Goal: Book appointment/travel/reservation

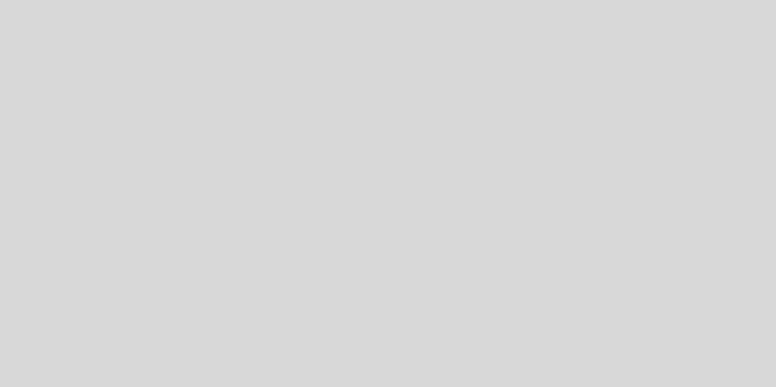
select select "es"
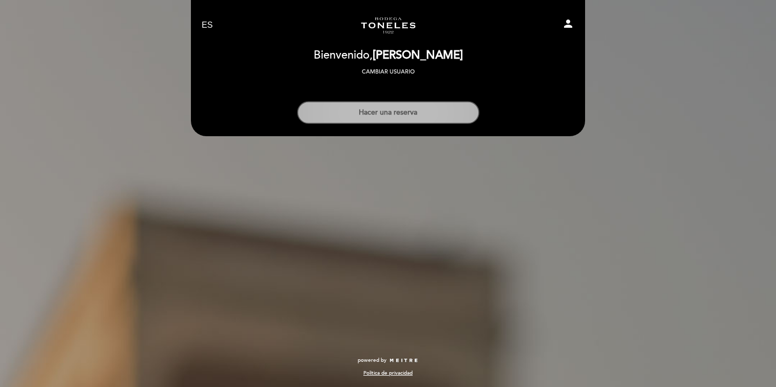
click at [386, 116] on button "Hacer una reserva" at bounding box center [388, 112] width 182 height 23
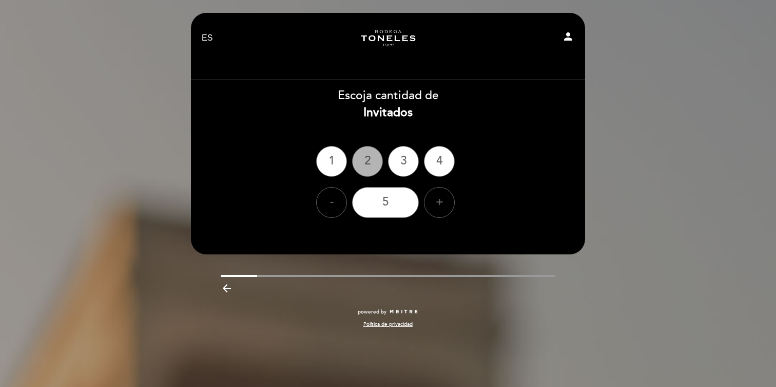
click at [377, 157] on div "2" at bounding box center [367, 161] width 31 height 31
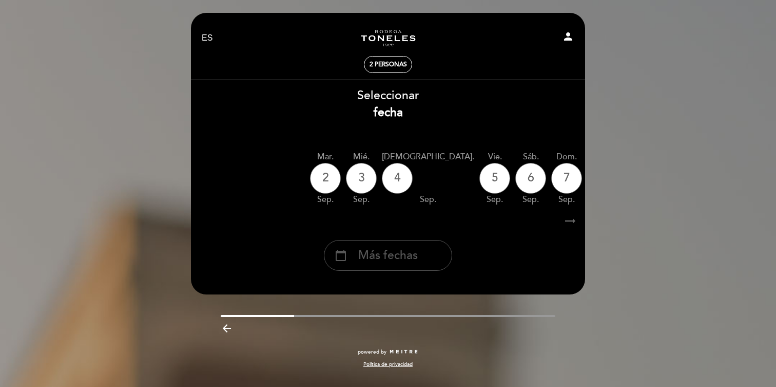
click at [416, 261] on span "Más fechas" at bounding box center [388, 255] width 60 height 17
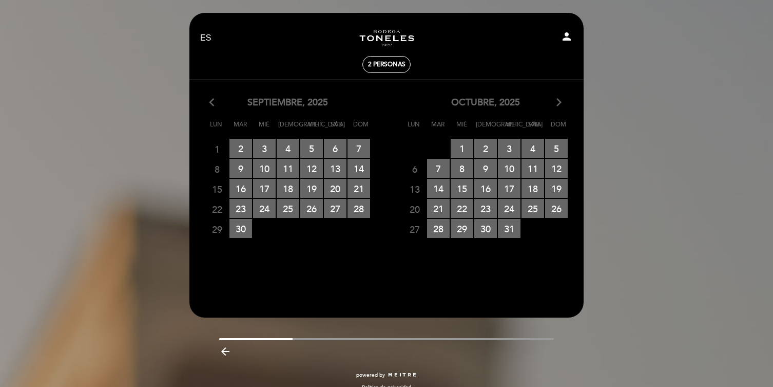
click at [564, 100] on div "octubre, 2025 arrow_forward_ios" at bounding box center [486, 102] width 198 height 13
click at [559, 102] on icon "arrow_forward_ios" at bounding box center [558, 102] width 9 height 13
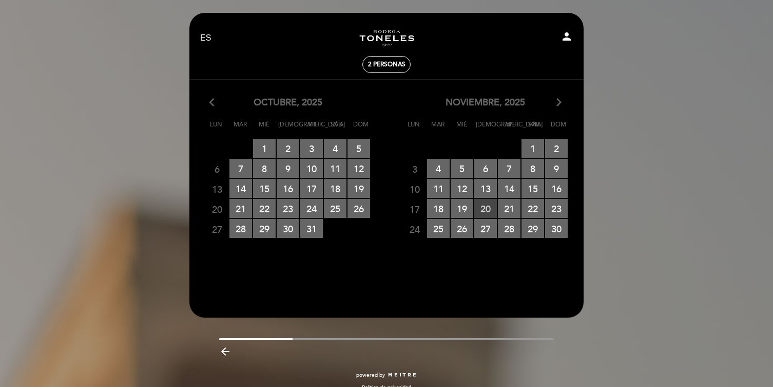
click at [488, 208] on span "20 RESERVAS DISPONIBLES" at bounding box center [485, 208] width 23 height 19
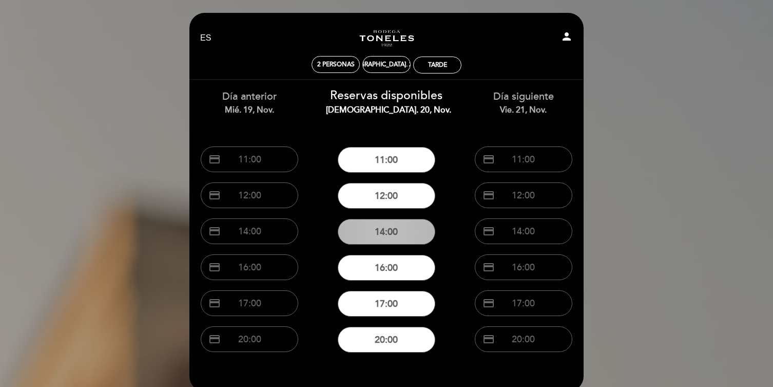
click at [408, 232] on button "14:00" at bounding box center [387, 232] width 98 height 26
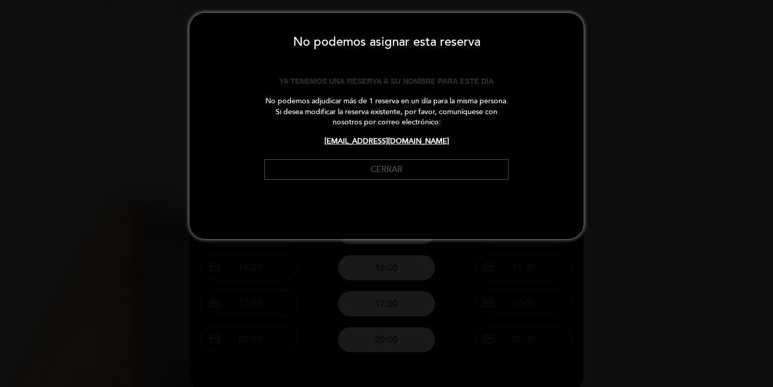
click at [407, 173] on button "Cerrar" at bounding box center [386, 169] width 244 height 21
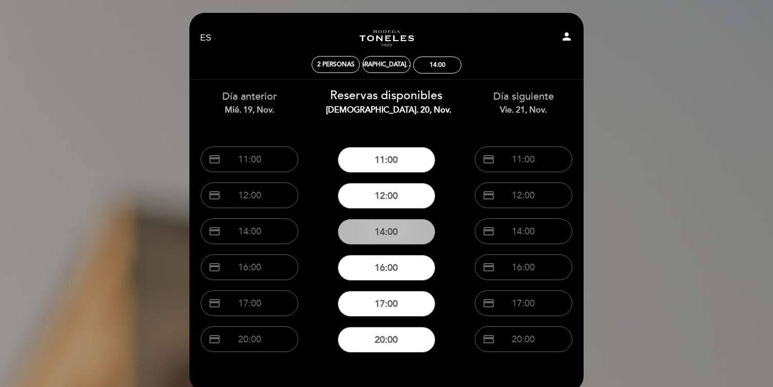
click at [394, 228] on button "14:00" at bounding box center [387, 232] width 98 height 26
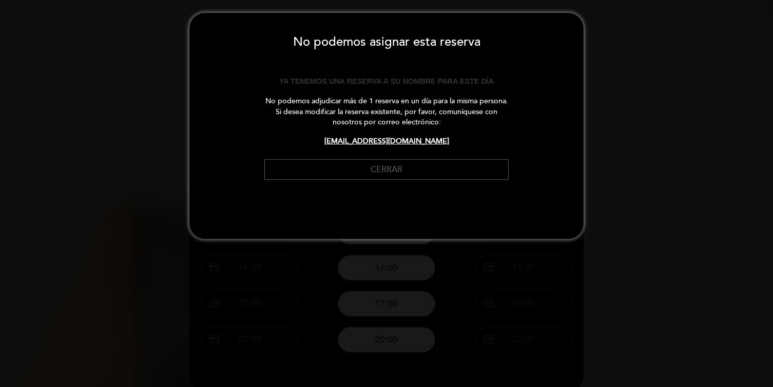
click at [396, 168] on button "Cerrar" at bounding box center [386, 169] width 244 height 21
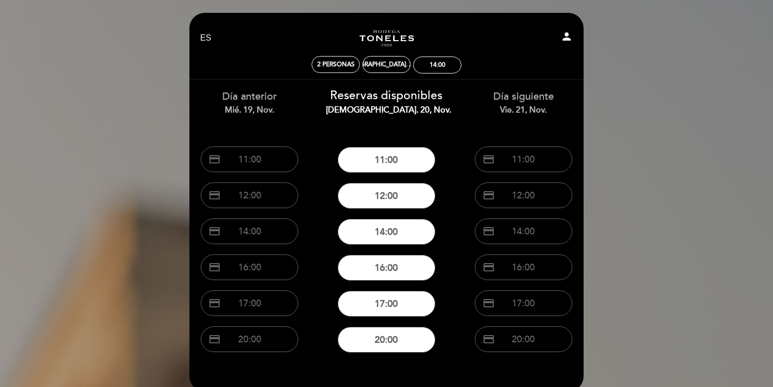
click at [562, 32] on icon "person" at bounding box center [567, 36] width 12 height 12
select select "es"
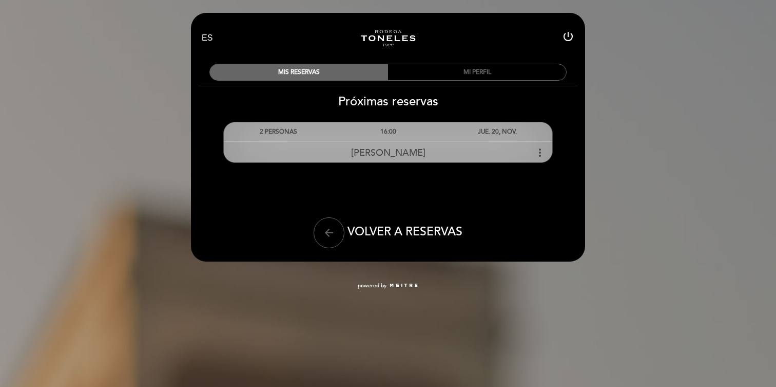
click at [401, 154] on span "[PERSON_NAME]" at bounding box center [388, 152] width 74 height 11
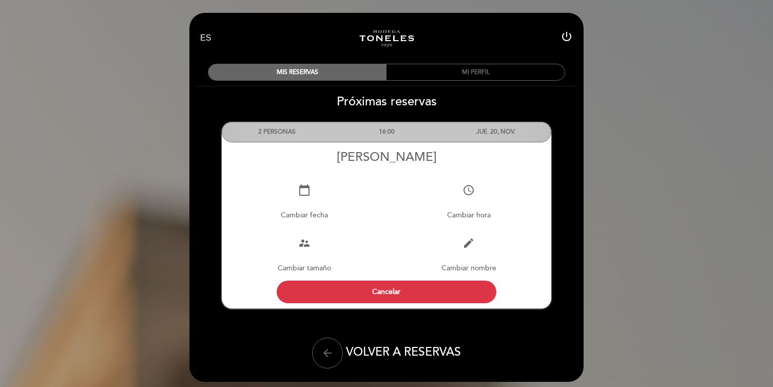
click at [484, 201] on div "access_time [GEOGRAPHIC_DATA]" at bounding box center [469, 201] width 165 height 53
click at [471, 191] on icon "access_time" at bounding box center [469, 190] width 12 height 12
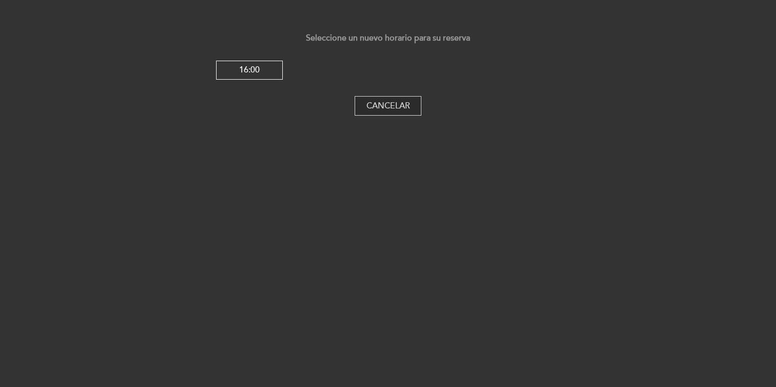
click at [391, 101] on button "Cancelar" at bounding box center [388, 106] width 67 height 20
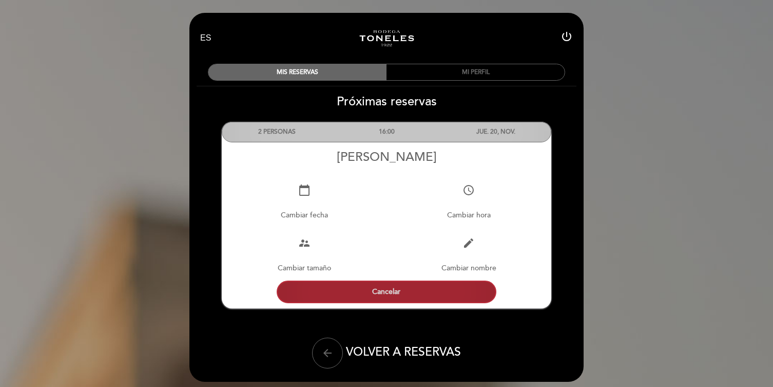
click at [440, 291] on button "Cancelar" at bounding box center [387, 291] width 220 height 23
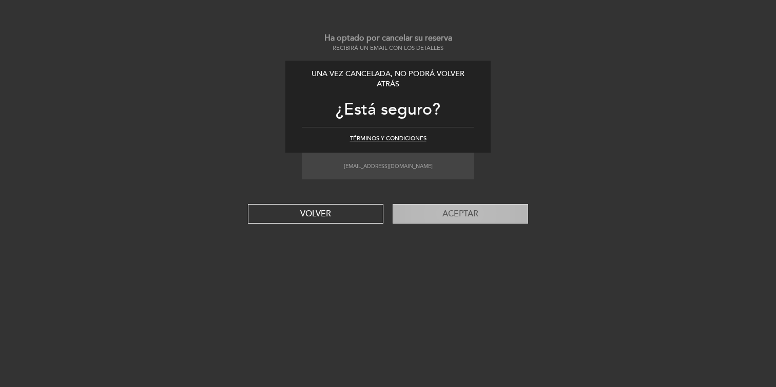
click at [433, 213] on button "Aceptar" at bounding box center [461, 214] width 136 height 20
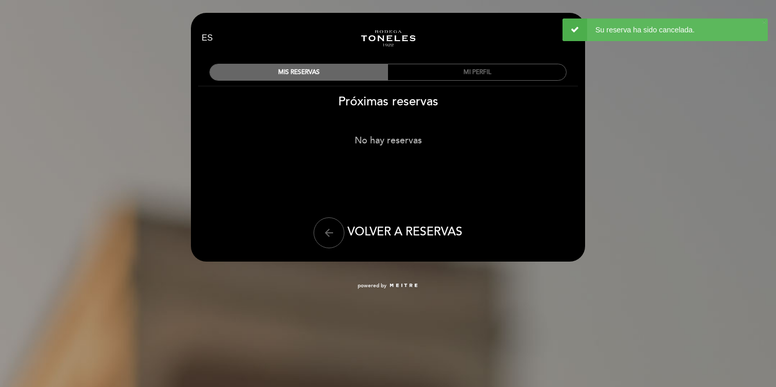
click at [397, 37] on link "Turismo Bodega Los Toneles" at bounding box center [388, 38] width 128 height 28
click at [407, 228] on span "VOLVER A RESERVAS" at bounding box center [405, 231] width 115 height 14
click at [332, 226] on icon "arrow_back" at bounding box center [329, 232] width 12 height 12
select select "es"
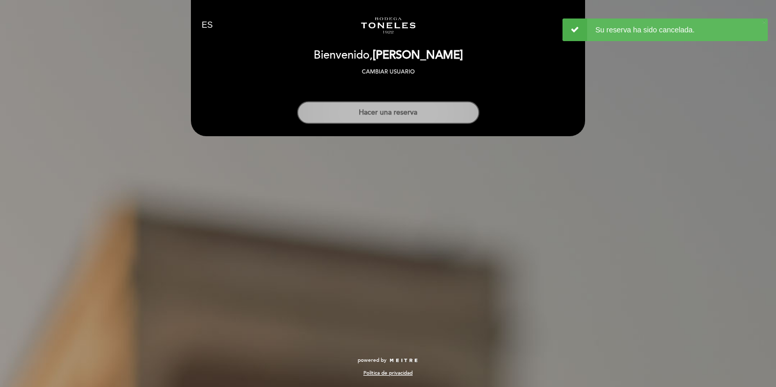
click at [406, 110] on button "Hacer una reserva" at bounding box center [388, 112] width 182 height 23
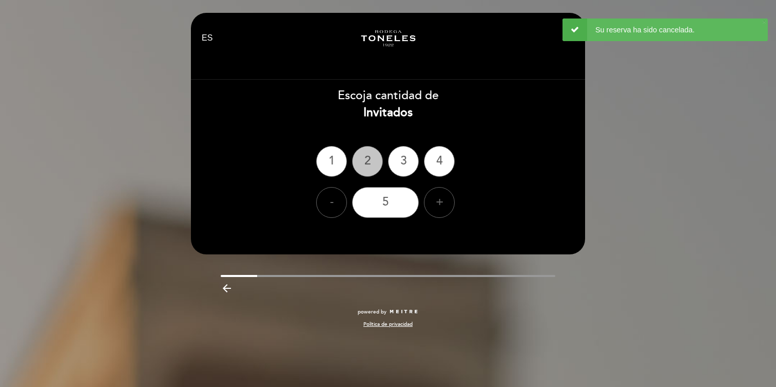
click at [367, 166] on div "2" at bounding box center [367, 161] width 31 height 31
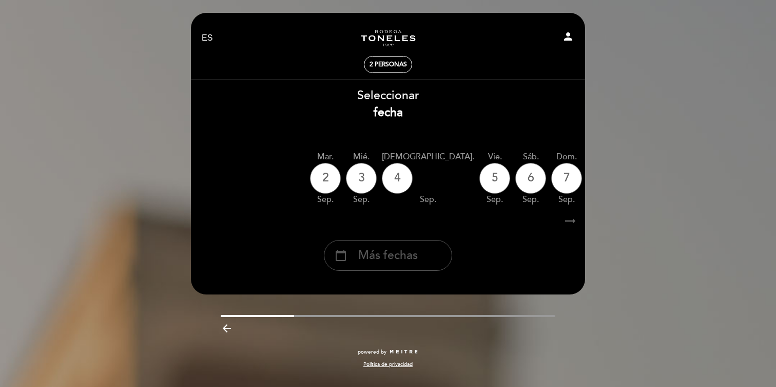
click at [424, 253] on div "calendar_today Más fechas" at bounding box center [388, 255] width 128 height 31
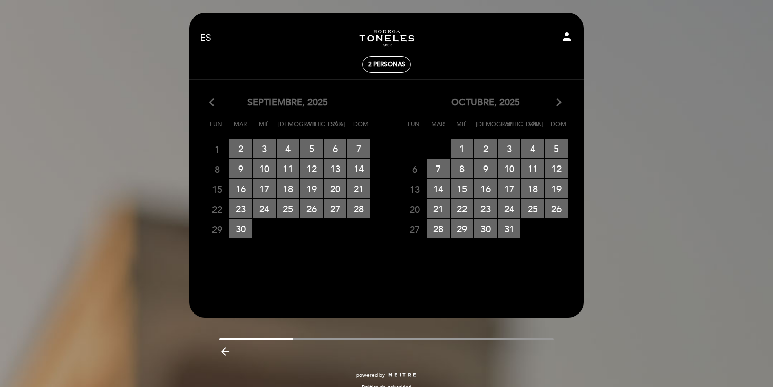
click at [560, 100] on icon "arrow_forward_ios" at bounding box center [558, 102] width 9 height 13
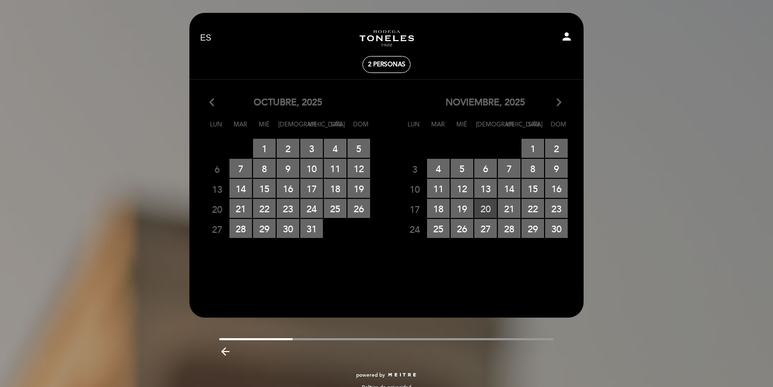
click at [490, 208] on span "20 RESERVAS DISPONIBLES" at bounding box center [485, 208] width 23 height 19
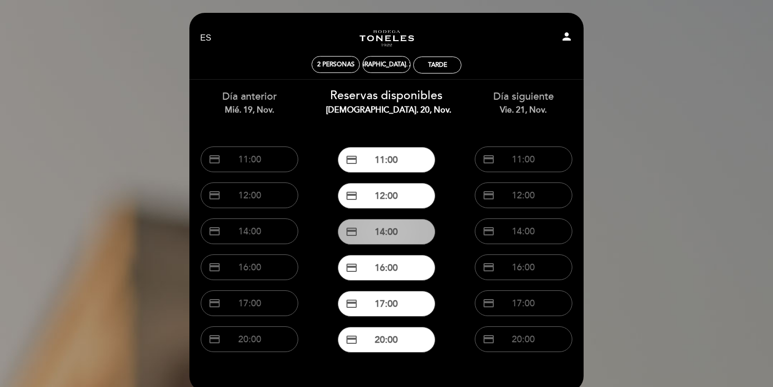
click at [386, 234] on button "credit_card 14:00" at bounding box center [387, 232] width 98 height 26
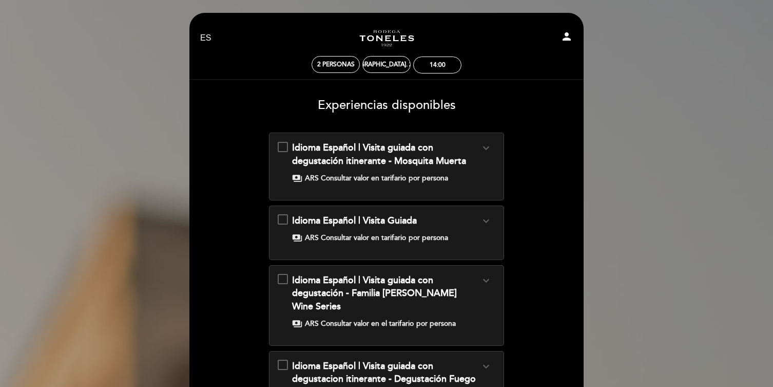
click at [471, 151] on div "Idioma Español | Visita guiada con degustación itinerante - Mosquita Muerta exp…" at bounding box center [386, 154] width 188 height 26
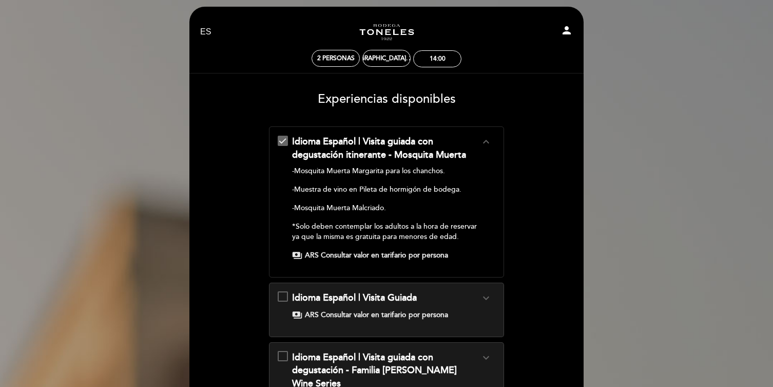
scroll to position [6, 0]
click at [431, 61] on div "14:00" at bounding box center [438, 59] width 16 height 8
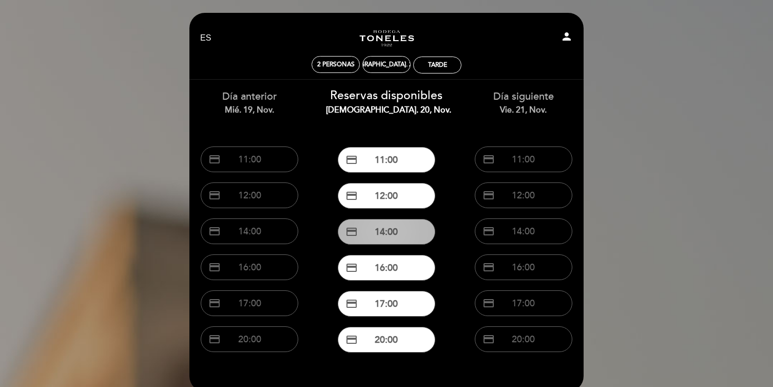
click at [404, 237] on button "credit_card 14:00" at bounding box center [387, 232] width 98 height 26
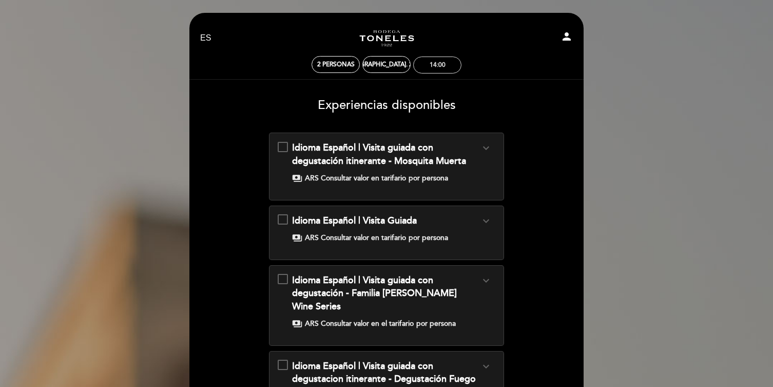
click at [431, 59] on div "14:00" at bounding box center [437, 65] width 47 height 16
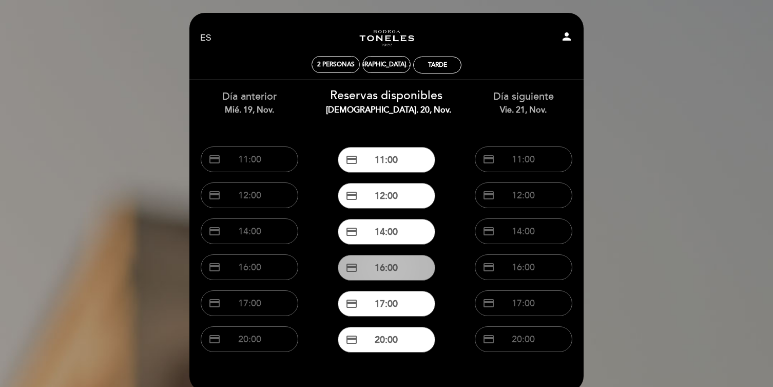
click at [373, 264] on button "credit_card 16:00" at bounding box center [387, 268] width 98 height 26
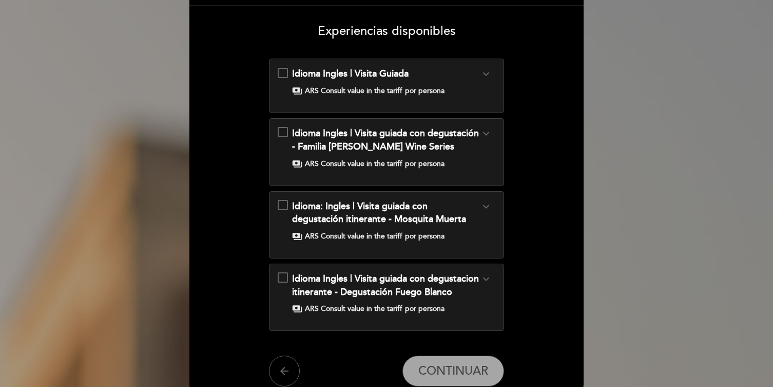
click at [427, 201] on span "Idioma: Ingles | Visita guiada con degustación itinerante - Mosquita Muerta" at bounding box center [379, 212] width 174 height 25
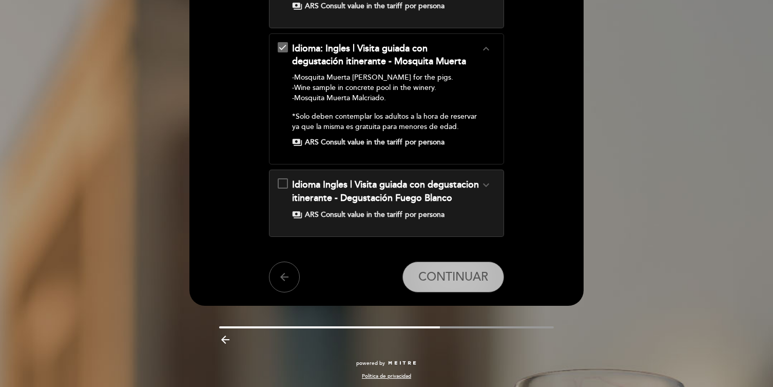
scroll to position [235, 0]
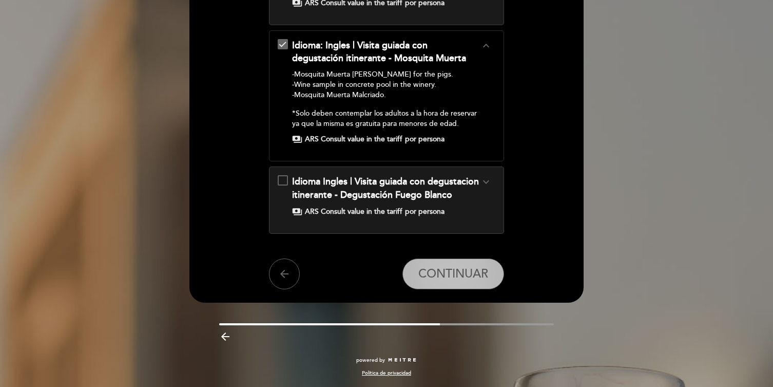
click at [469, 270] on span "CONTINUAR" at bounding box center [453, 274] width 70 height 14
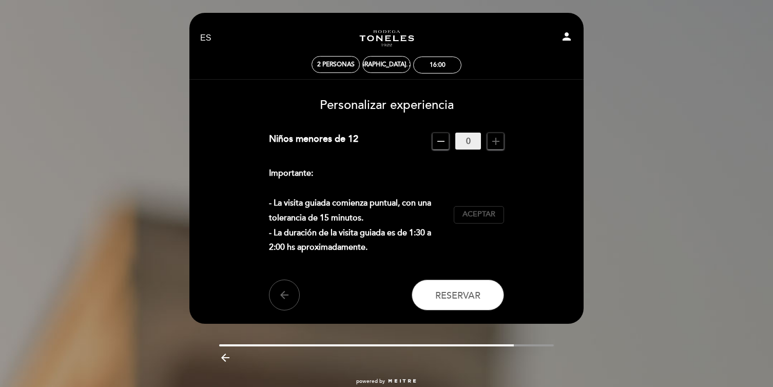
click at [481, 220] on button "Aceptar Aceptado" at bounding box center [479, 214] width 50 height 17
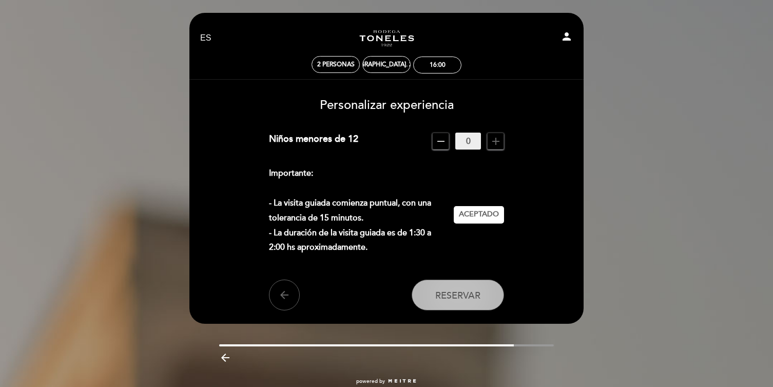
click at [474, 301] on button "Reservar" at bounding box center [458, 294] width 92 height 31
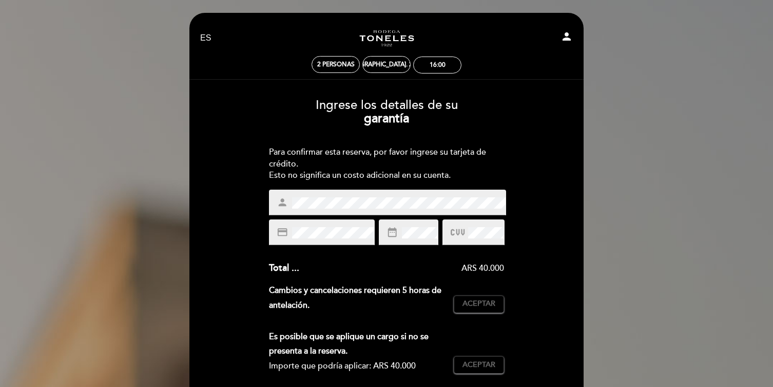
click at [332, 241] on div "credit_card" at bounding box center [322, 232] width 106 height 26
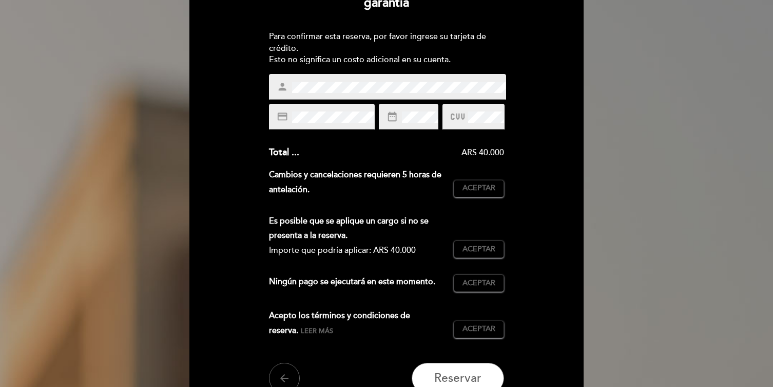
scroll to position [121, 0]
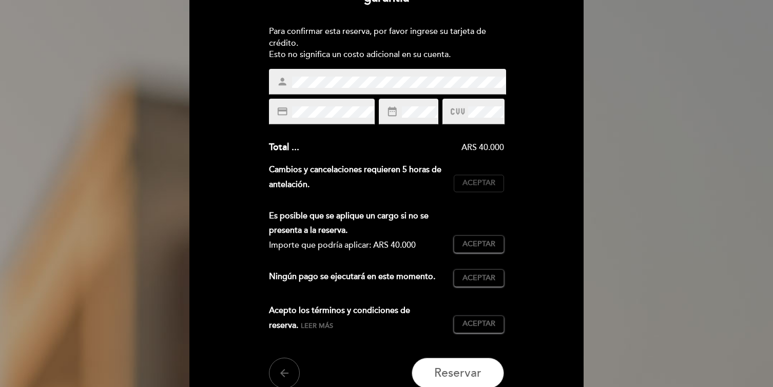
click at [491, 186] on span "Aceptar" at bounding box center [479, 183] width 33 height 11
click at [494, 243] on span "Aceptar" at bounding box center [479, 244] width 33 height 11
click at [481, 291] on div "Ningún pago se ejecutará en este momento. Aceptar Aceptado" at bounding box center [387, 282] width 236 height 26
click at [482, 283] on button "Aceptar Aceptado" at bounding box center [479, 277] width 50 height 17
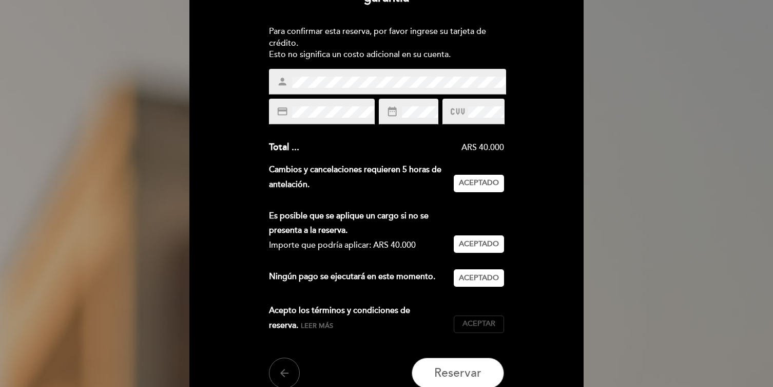
click at [481, 327] on span "Aceptar" at bounding box center [479, 323] width 33 height 11
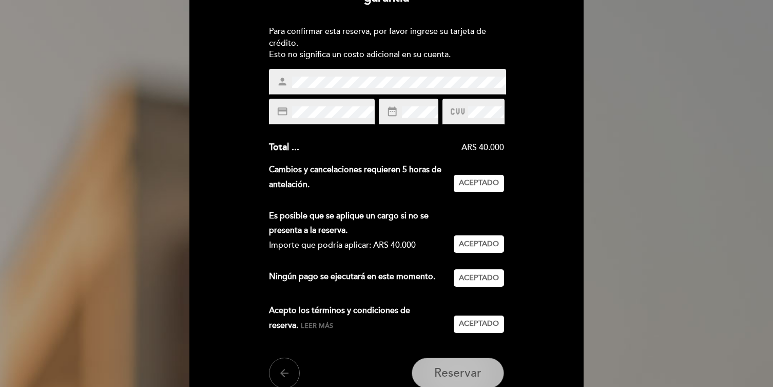
click at [477, 365] on button "Reservar" at bounding box center [458, 372] width 92 height 31
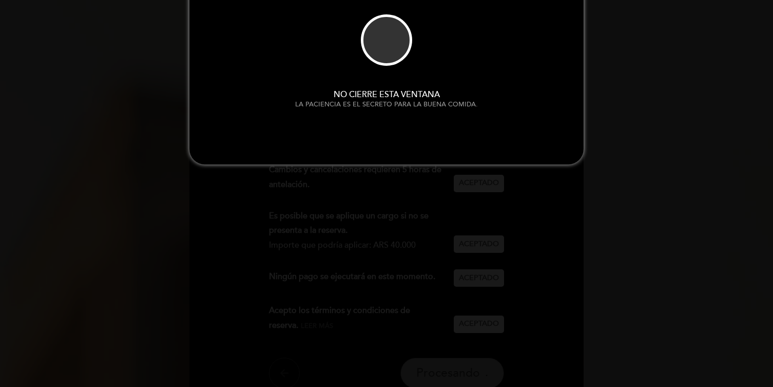
scroll to position [0, 0]
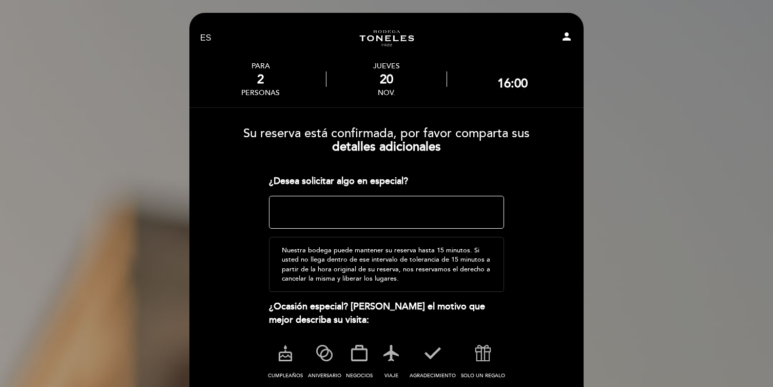
click at [339, 212] on textarea at bounding box center [387, 212] width 236 height 33
type textarea "tenemos a una persona celiaca"
click at [395, 346] on icon at bounding box center [391, 352] width 27 height 27
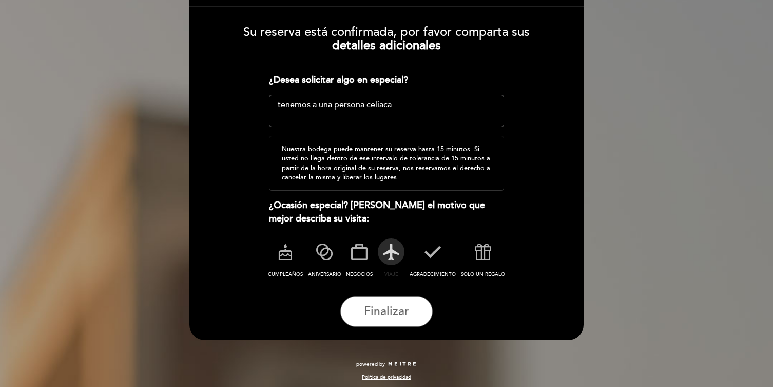
scroll to position [105, 0]
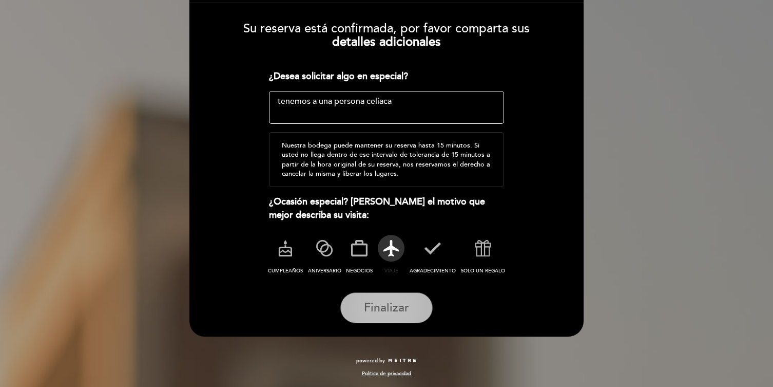
click at [403, 314] on button "Finalizar" at bounding box center [386, 307] width 92 height 31
